Goal: Transaction & Acquisition: Purchase product/service

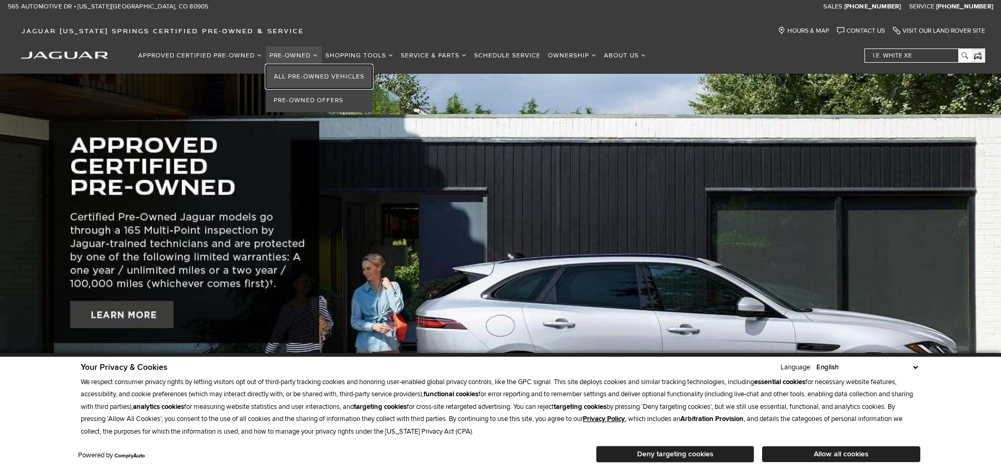
click at [294, 74] on link "All Pre-Owned Vehicles" at bounding box center [319, 77] width 107 height 24
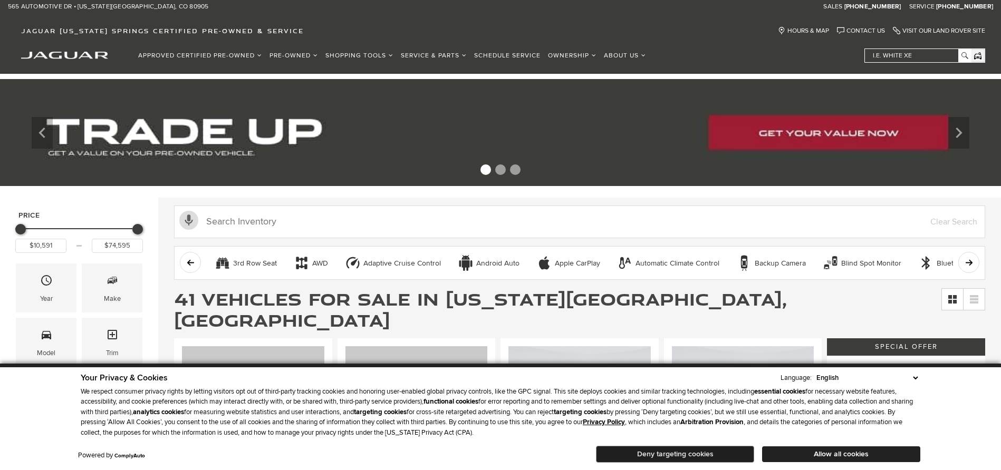
click at [701, 448] on button "Deny targeting cookies" at bounding box center [675, 454] width 158 height 17
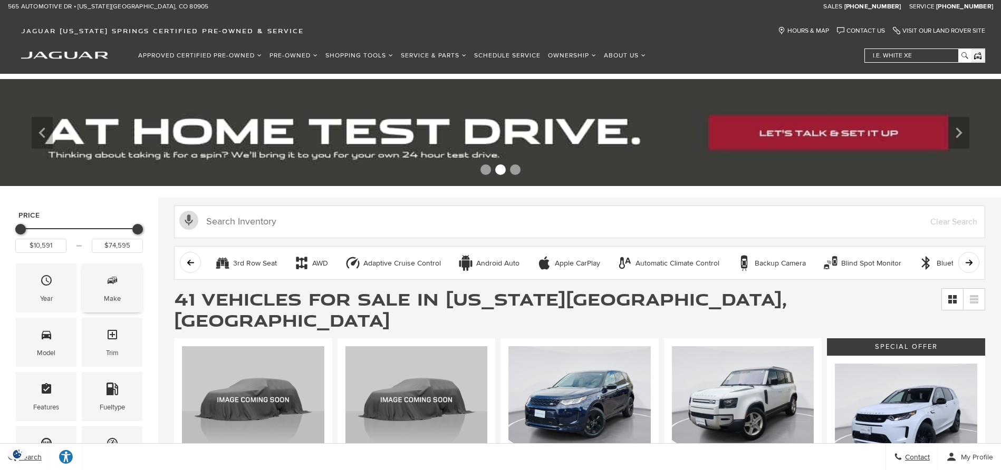
click at [110, 292] on span "Make" at bounding box center [112, 283] width 13 height 22
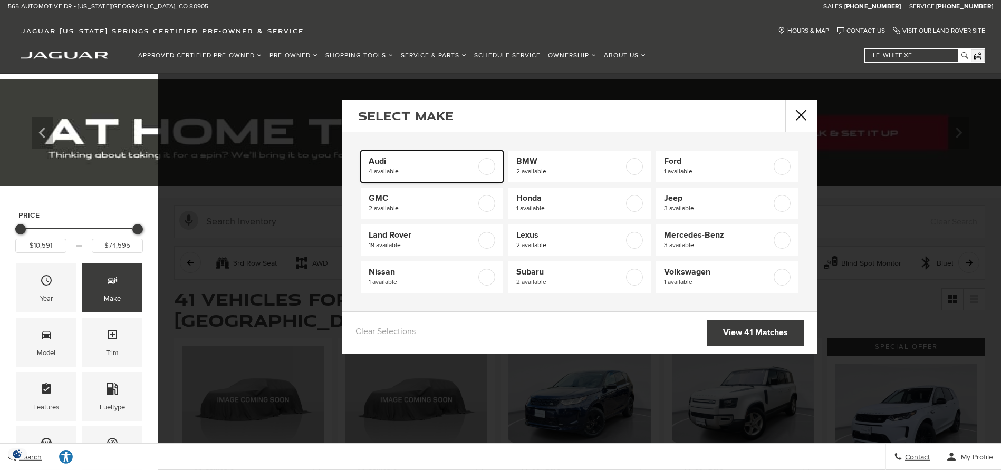
click at [384, 164] on span "Audi" at bounding box center [423, 161] width 108 height 11
type input "$14,563"
type input "$37,767"
checkbox input "true"
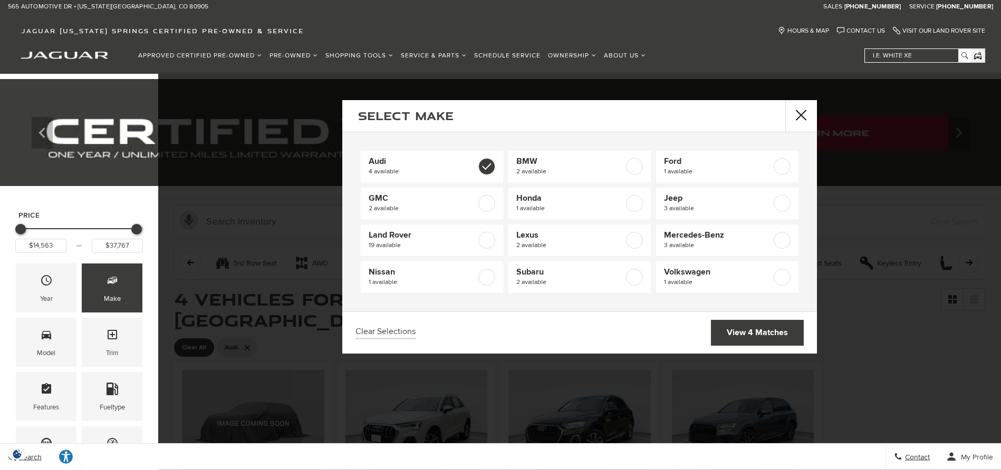
click at [896, 305] on div "Select Make Audi 4 available BMW 2 available Ford 1 available GMC 2 available H…" at bounding box center [579, 227] width 843 height 254
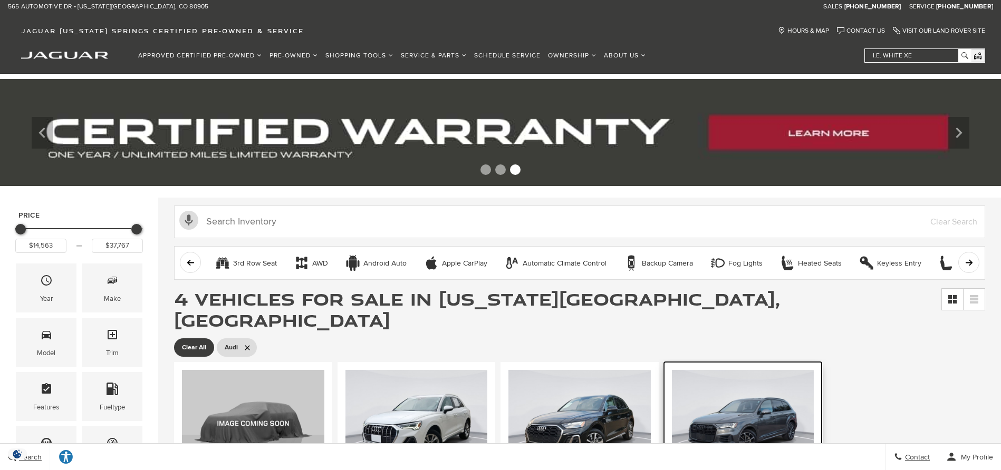
click at [754, 431] on img at bounding box center [743, 423] width 142 height 107
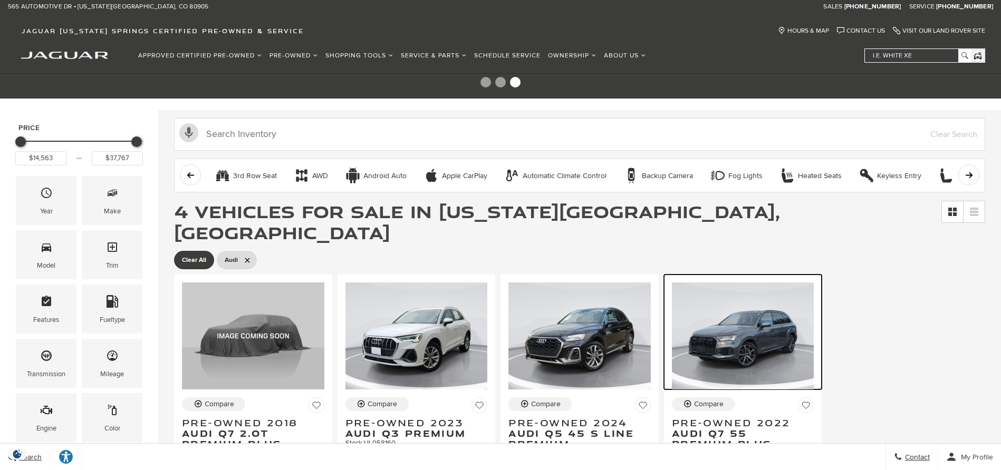
scroll to position [89, 0]
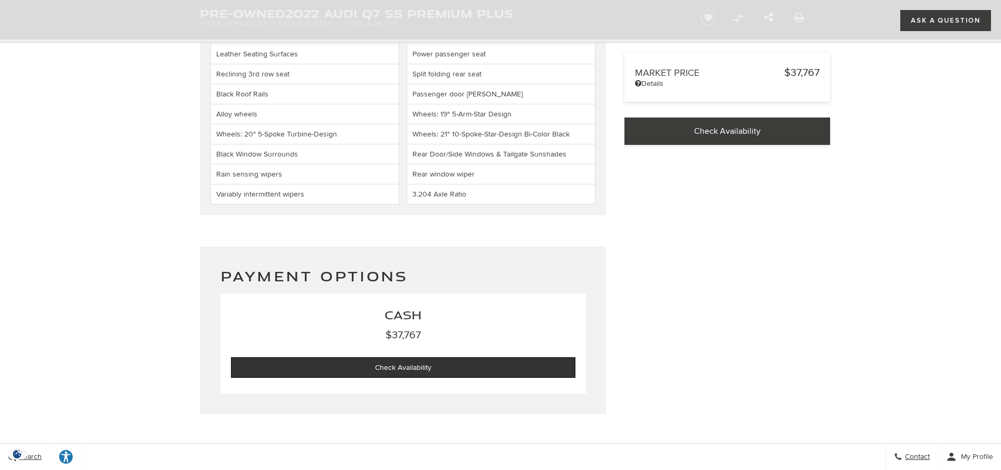
scroll to position [2619, 0]
